Goal: Complete application form

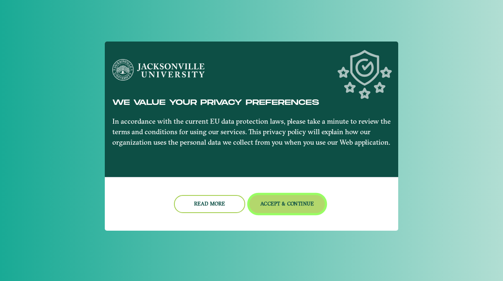
click at [271, 206] on button "Accept & Continue" at bounding box center [288, 204] width 76 height 18
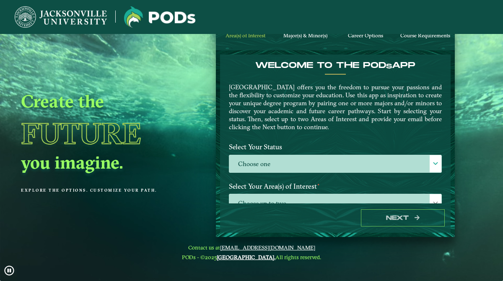
scroll to position [2, 0]
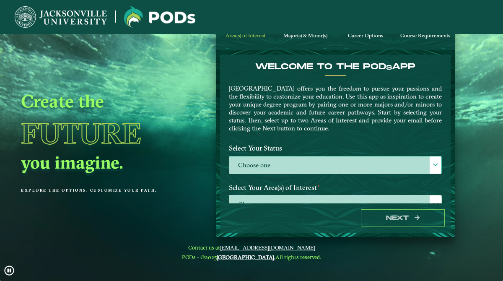
click at [293, 167] on label "Choose one" at bounding box center [335, 165] width 212 height 18
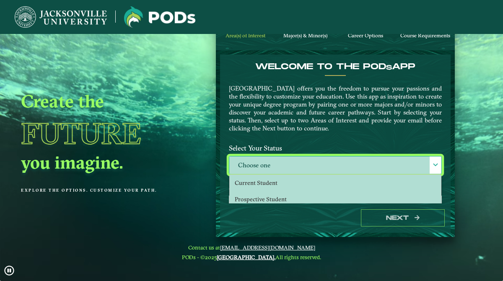
scroll to position [5, 34]
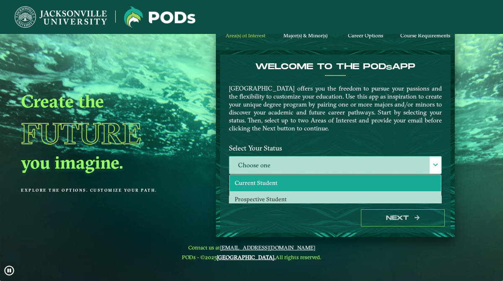
click at [284, 177] on li "Current Student" at bounding box center [335, 183] width 211 height 16
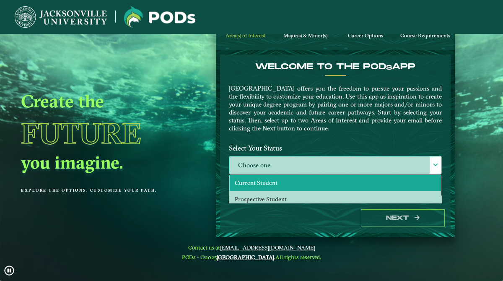
select select "[object Object]"
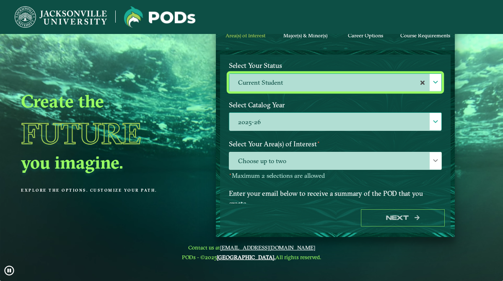
scroll to position [85, 0]
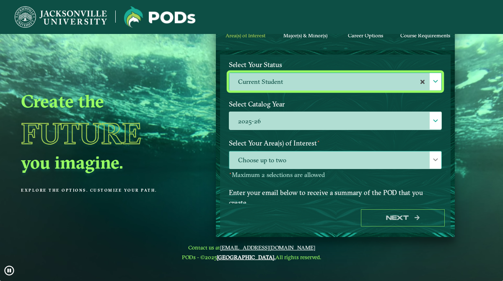
click at [301, 158] on span "Choose up to two" at bounding box center [335, 160] width 212 height 18
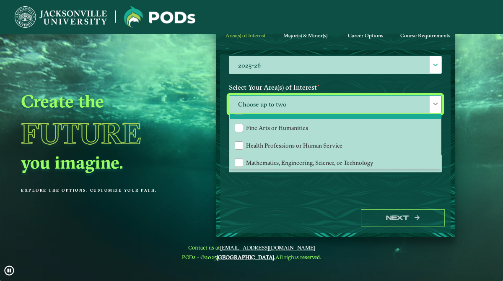
scroll to position [51, 0]
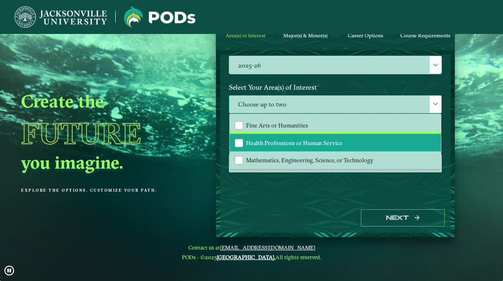
click at [309, 143] on span "Health Professions or Human Service" at bounding box center [294, 143] width 96 height 8
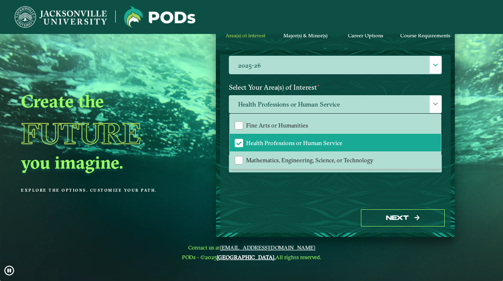
click at [294, 220] on div "Next" at bounding box center [335, 217] width 231 height 29
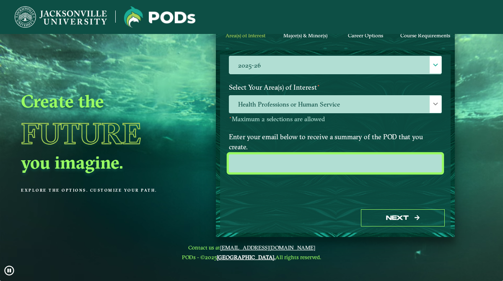
click at [315, 165] on input "email" at bounding box center [335, 163] width 213 height 18
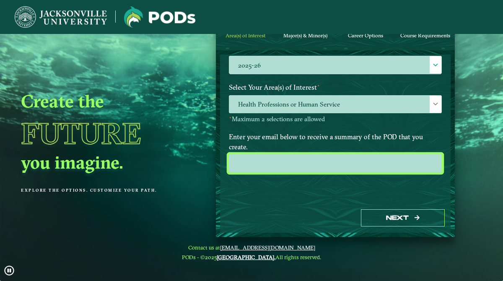
type input "[EMAIL_ADDRESS][DOMAIN_NAME]"
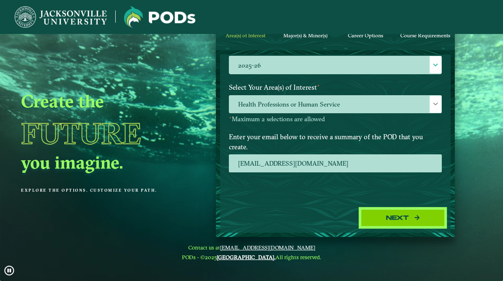
click at [373, 213] on button "Next" at bounding box center [403, 217] width 84 height 17
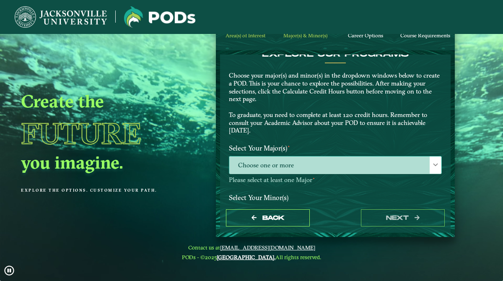
scroll to position [19, 0]
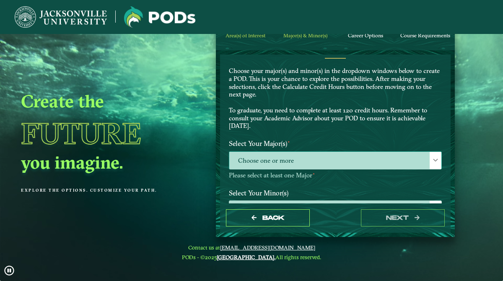
click at [326, 169] on span "Choose one or more" at bounding box center [335, 161] width 212 height 18
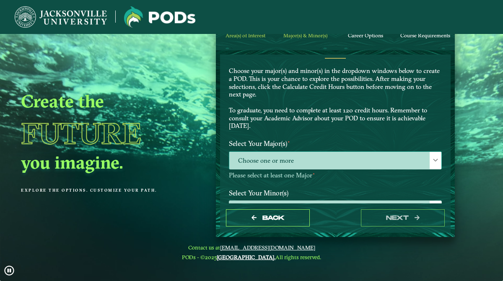
scroll to position [5, 34]
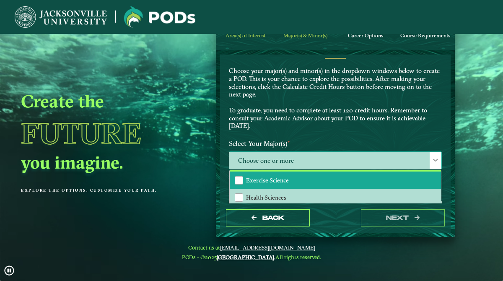
click at [295, 180] on li "Exercise Science" at bounding box center [335, 181] width 211 height 18
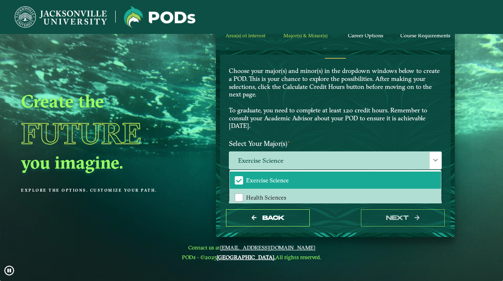
click at [347, 124] on p "Choose your major(s) and minor(s) in the dropdown windows below to create a POD…" at bounding box center [335, 98] width 213 height 63
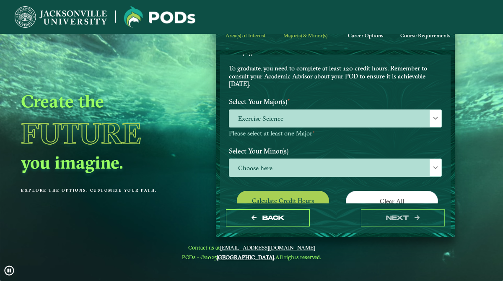
scroll to position [62, 0]
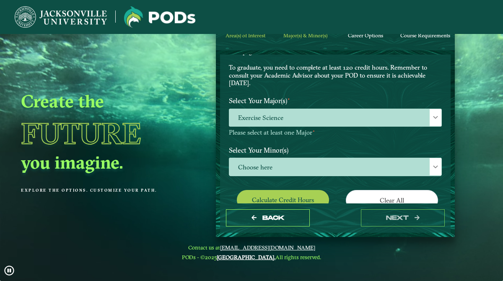
click at [325, 151] on label "Select Your Minor(s)" at bounding box center [336, 151] width 226 height 16
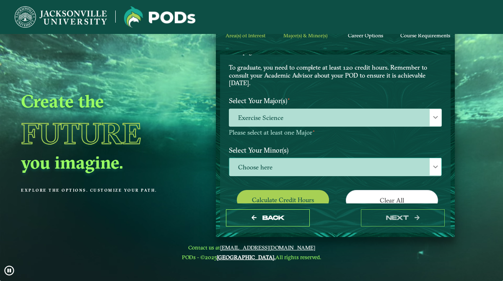
click at [320, 161] on span "Choose here" at bounding box center [335, 167] width 212 height 18
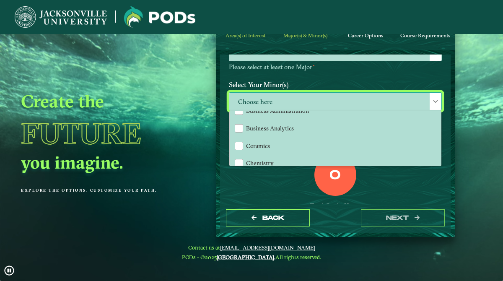
scroll to position [143, 0]
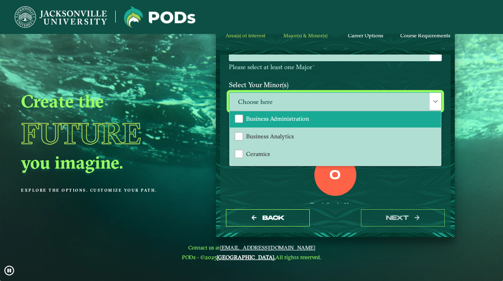
click at [285, 119] on span "Business Administration" at bounding box center [277, 119] width 63 height 8
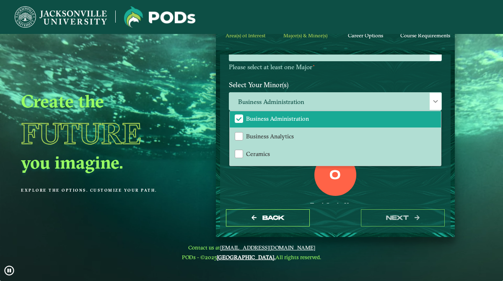
click at [267, 191] on div "0 Total Credit Hours" at bounding box center [336, 189] width 226 height 71
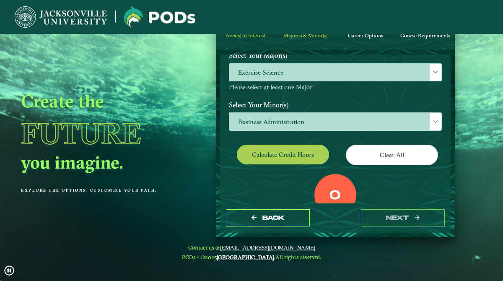
scroll to position [107, 0]
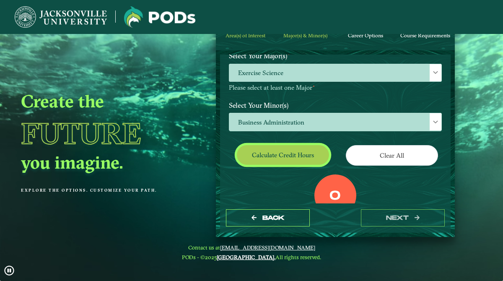
click at [306, 157] on button "Calculate credit hours" at bounding box center [283, 155] width 92 height 20
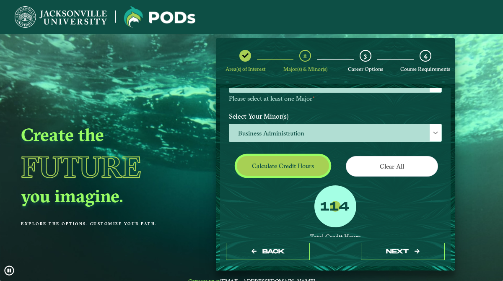
scroll to position [202, 0]
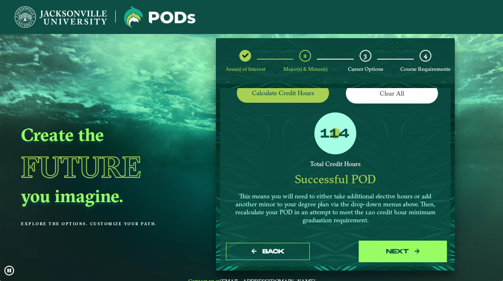
click at [406, 257] on button "next" at bounding box center [403, 251] width 84 height 17
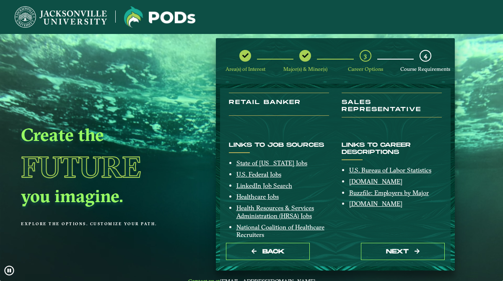
scroll to position [0, 0]
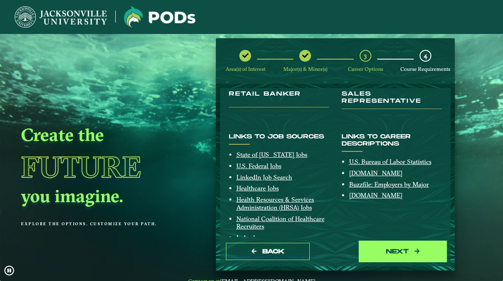
click at [388, 246] on button "next" at bounding box center [403, 251] width 84 height 17
